Goal: Check status: Check status

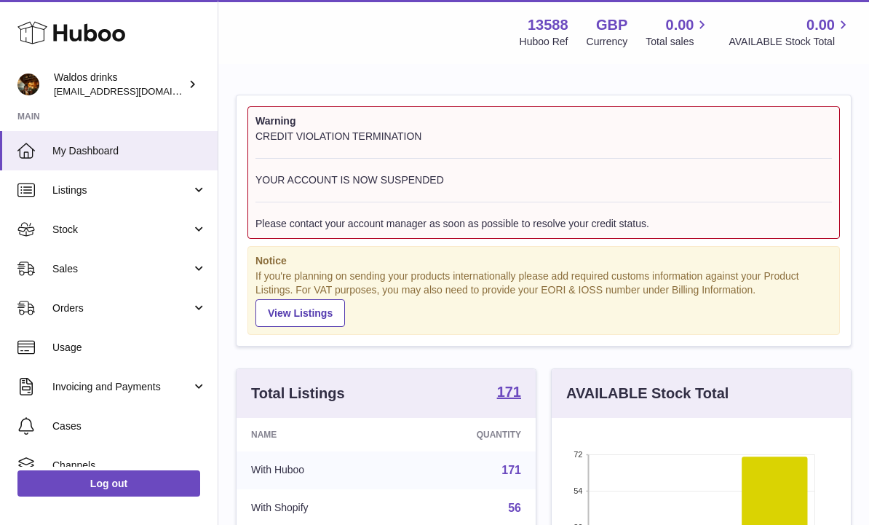
scroll to position [227, 299]
click at [186, 273] on span "Sales" at bounding box center [121, 269] width 139 height 14
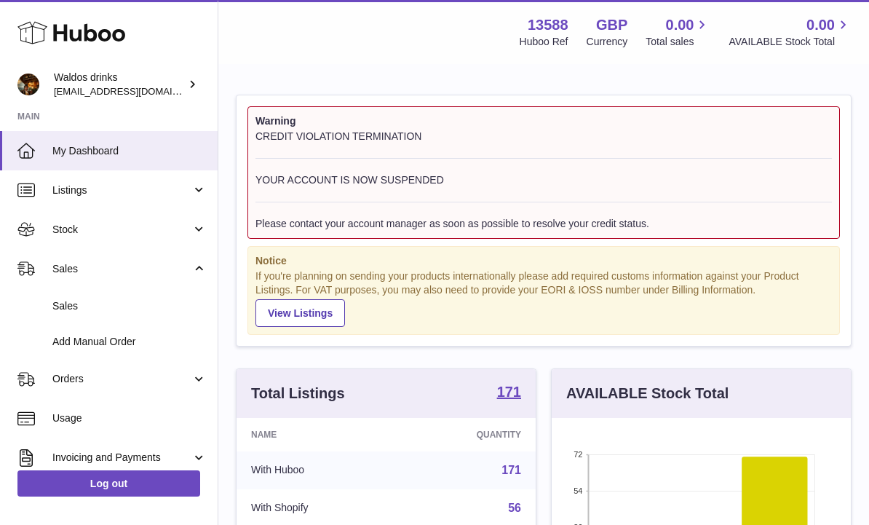
click at [196, 211] on link "Stock" at bounding box center [109, 229] width 218 height 39
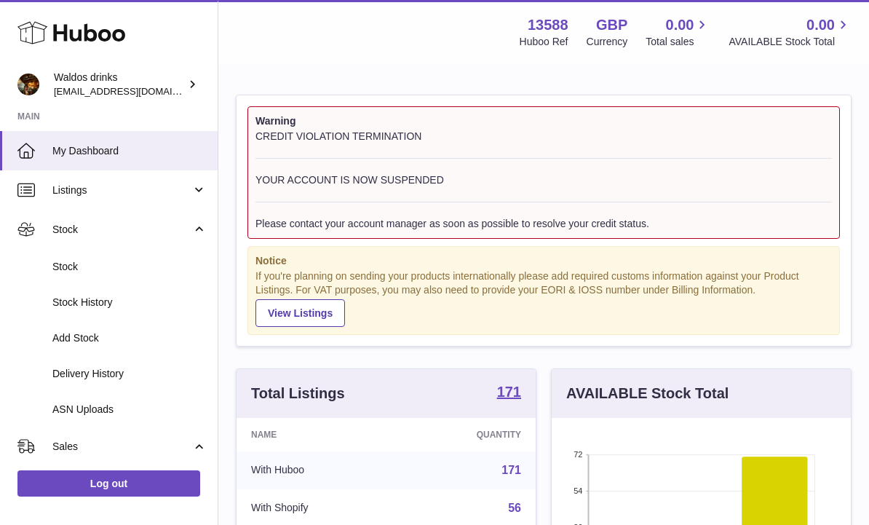
click at [75, 367] on span "Delivery History" at bounding box center [129, 374] width 154 height 14
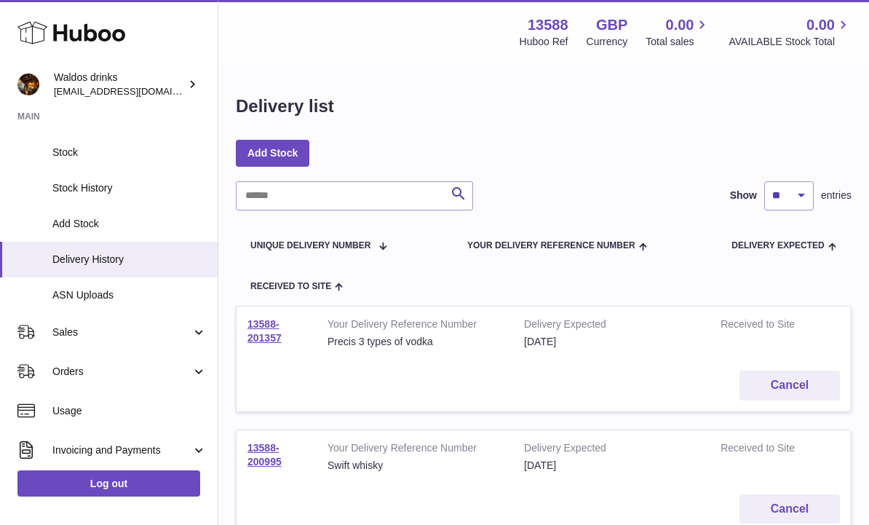
scroll to position [119, 0]
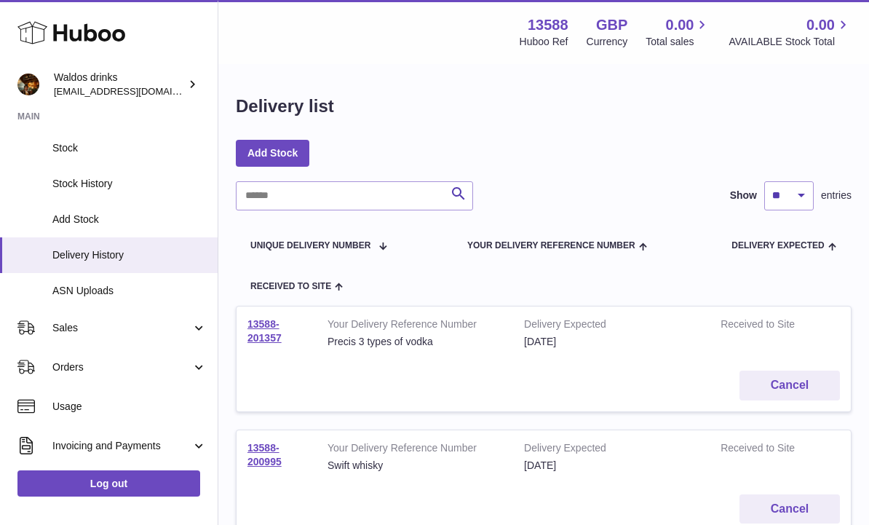
click at [197, 323] on link "Sales" at bounding box center [109, 327] width 218 height 39
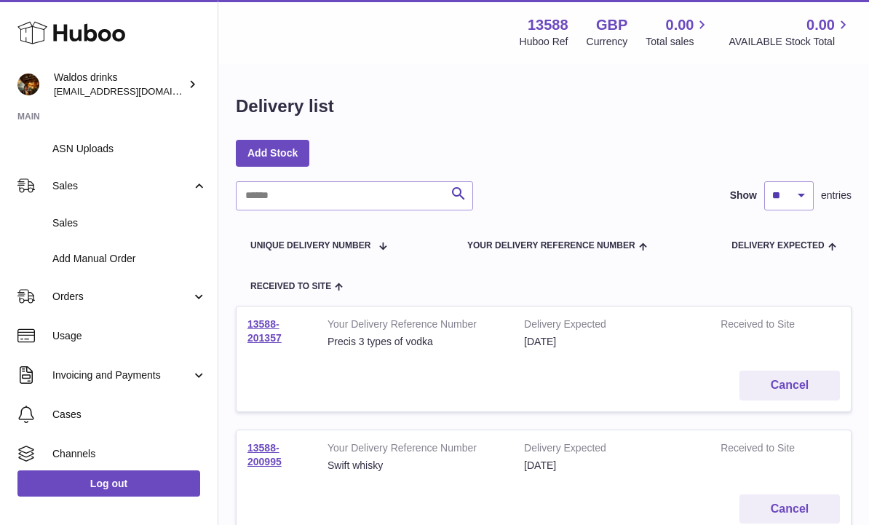
scroll to position [265, 0]
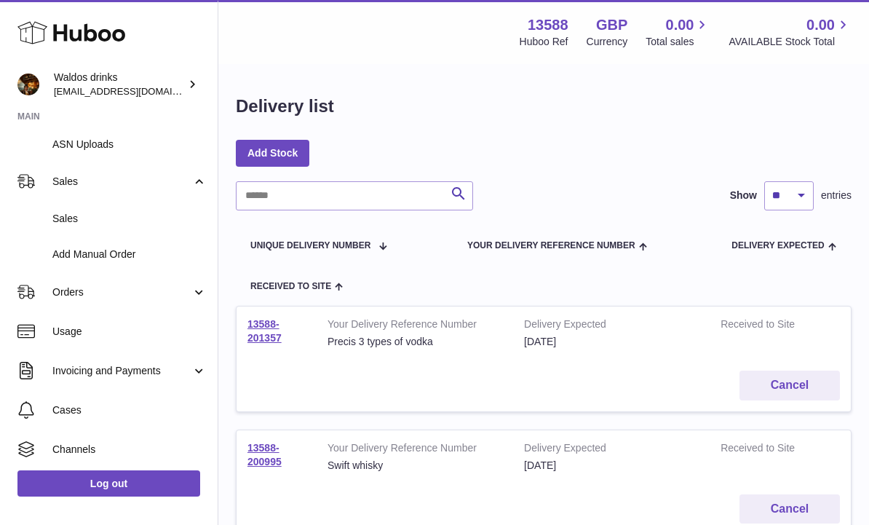
click at [195, 284] on link "Orders" at bounding box center [109, 291] width 218 height 39
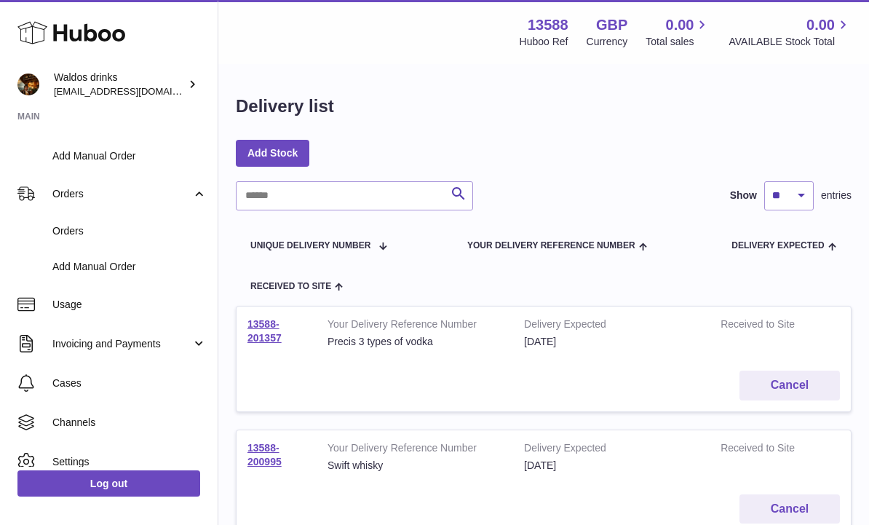
scroll to position [362, 0]
click at [102, 240] on link "Orders" at bounding box center [109, 232] width 218 height 36
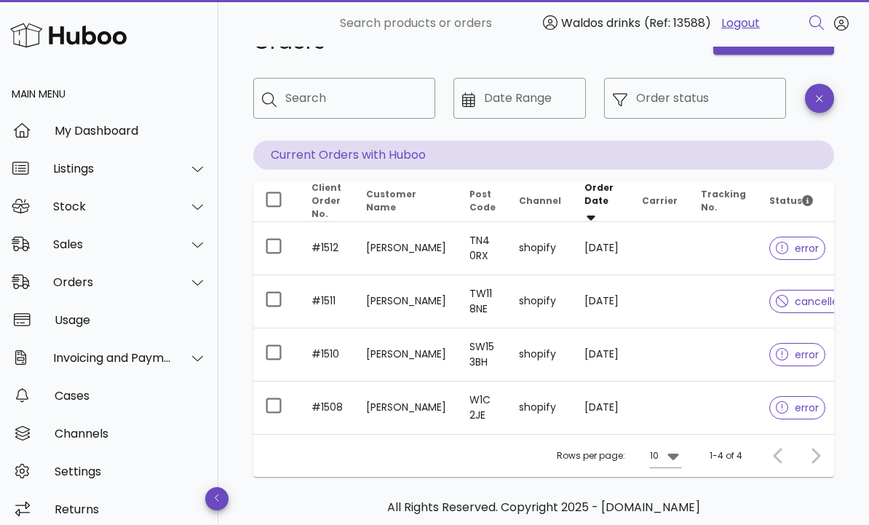
scroll to position [71, 0]
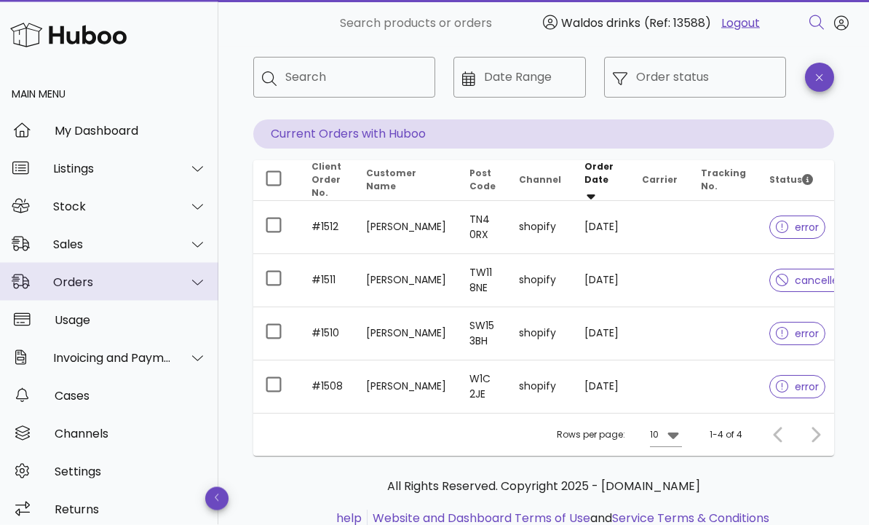
click at [196, 277] on icon at bounding box center [197, 282] width 11 height 13
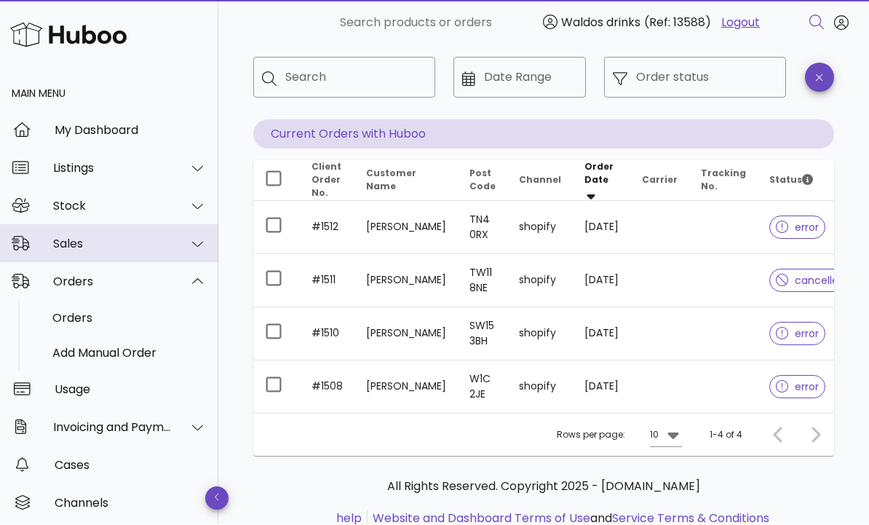
click at [210, 240] on div "Sales" at bounding box center [109, 244] width 218 height 38
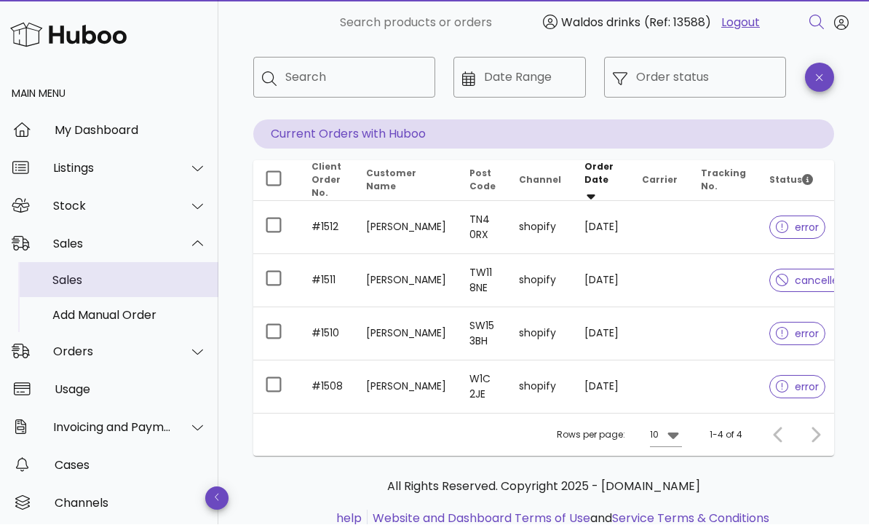
click at [94, 288] on div "Sales" at bounding box center [129, 280] width 154 height 31
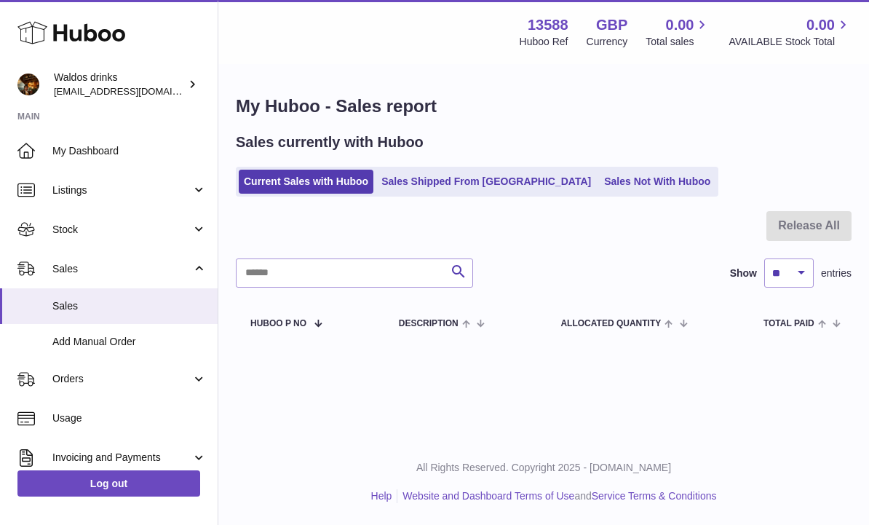
click at [483, 175] on link "Sales Shipped From [GEOGRAPHIC_DATA]" at bounding box center [486, 182] width 220 height 24
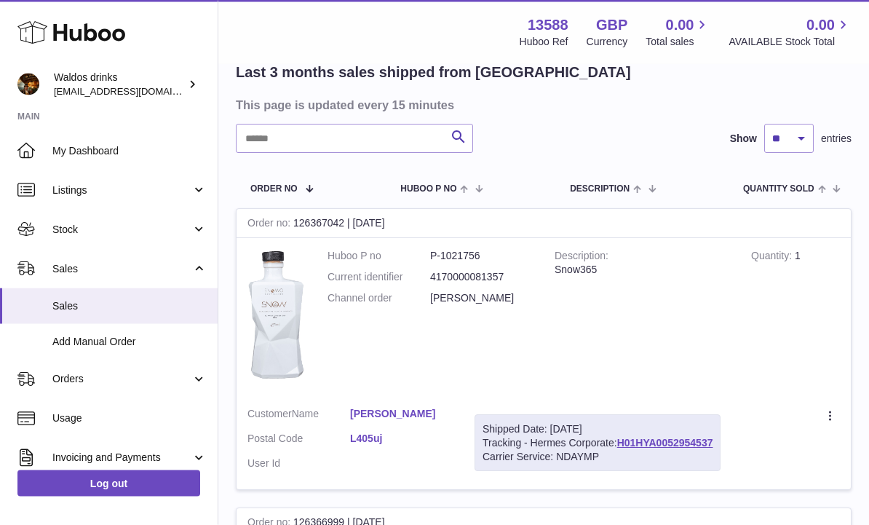
scroll to position [116, 0]
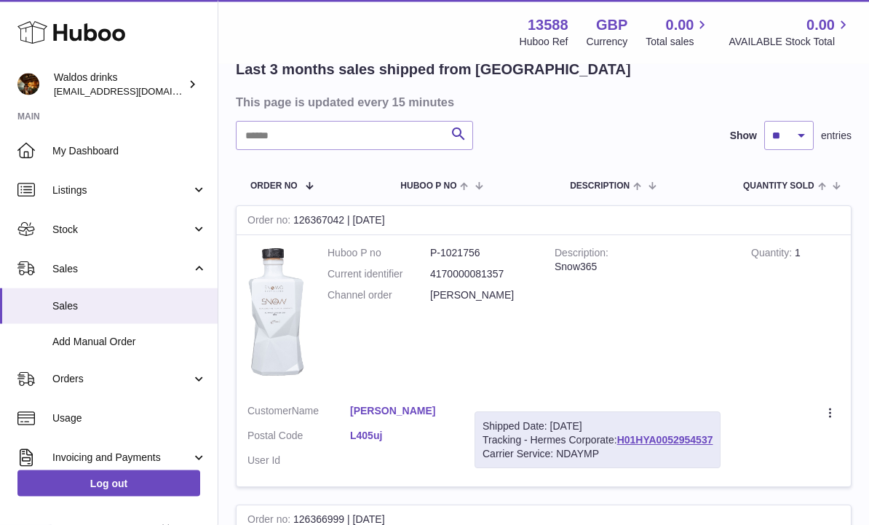
click at [669, 438] on link "H01HYA0052954537" at bounding box center [665, 440] width 96 height 12
